Goal: Task Accomplishment & Management: Manage account settings

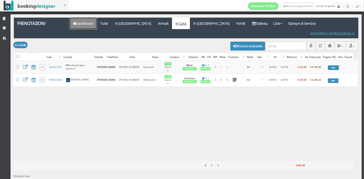
click at [82, 26] on link "Dashboard" at bounding box center [83, 24] width 27 height 12
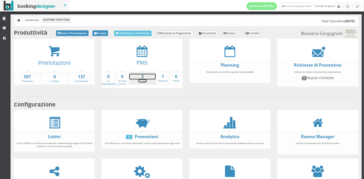
click at [144, 77] on strong "2" at bounding box center [142, 77] width 26 height 6
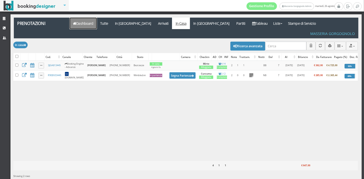
click at [86, 24] on link "Dashboard" at bounding box center [83, 24] width 27 height 12
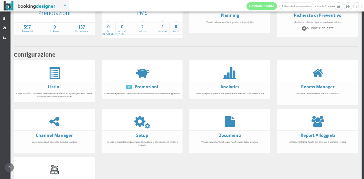
scroll to position [57, 0]
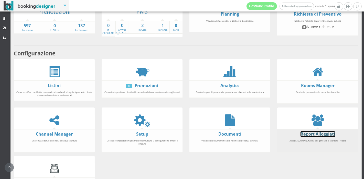
click at [313, 131] on link "Report Alloggiati" at bounding box center [317, 134] width 35 height 6
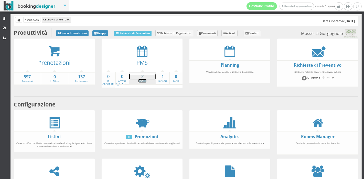
click at [142, 81] on link "2 In Casa" at bounding box center [142, 78] width 26 height 9
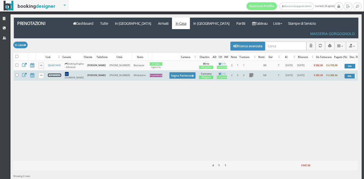
click at [57, 74] on link "R9EBV33445" at bounding box center [54, 75] width 13 height 3
click at [169, 72] on button "Segna Partenza" at bounding box center [182, 75] width 26 height 6
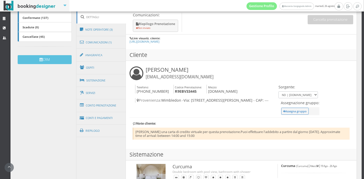
scroll to position [131, 0]
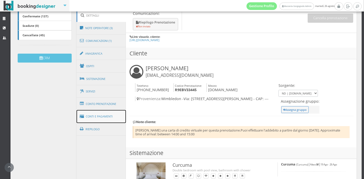
click at [96, 115] on link "Conti e Pagamenti" at bounding box center [101, 116] width 50 height 13
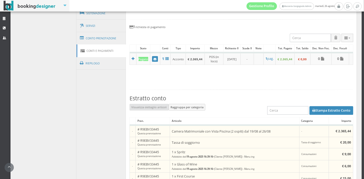
scroll to position [205, 0]
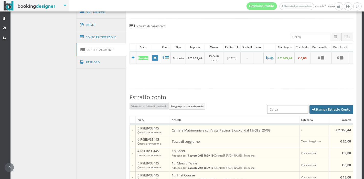
click at [313, 110] on button "Stampa Estratto Conto" at bounding box center [331, 109] width 44 height 9
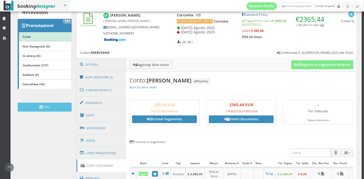
scroll to position [75, 0]
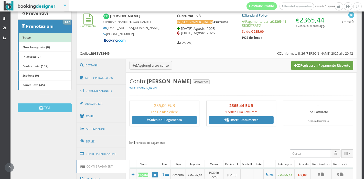
click at [291, 66] on button "Registra un Pagamento Ricevuto" at bounding box center [322, 65] width 62 height 9
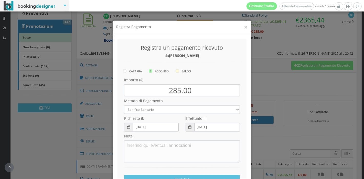
click at [179, 68] on label "SALDO" at bounding box center [182, 66] width 15 height 6
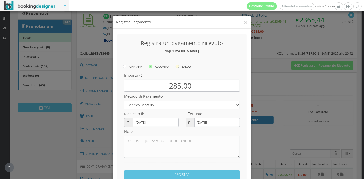
radio input "true"
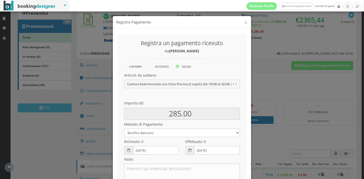
scroll to position [40, 0]
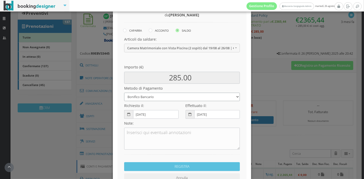
click at [167, 97] on select "Bonifico Bancario Carta di Credito Pay By Link Contanti Assegno Bancario Assegn…" at bounding box center [182, 97] width 116 height 8
select select
click at [124, 93] on select "Bonifico Bancario Carta di Credito Pay By Link Contanti Assegno Bancario Assegn…" at bounding box center [182, 97] width 116 height 8
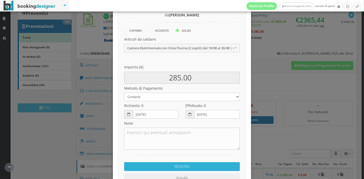
click at [170, 166] on button "REGISTRA" at bounding box center [182, 166] width 116 height 9
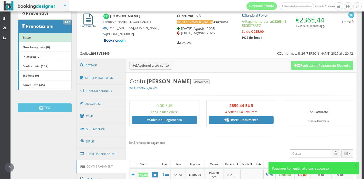
scroll to position [0, 0]
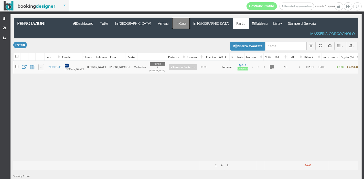
click at [172, 21] on link "In Casa" at bounding box center [181, 24] width 18 height 12
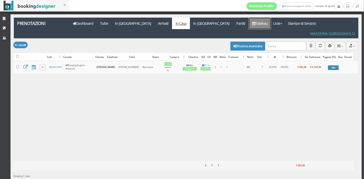
click at [248, 21] on link "Tableau" at bounding box center [259, 24] width 22 height 12
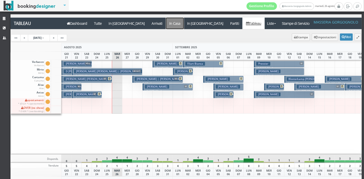
click at [166, 24] on a=pms-instay-reservations"] "In Casa" at bounding box center [175, 24] width 18 height 12
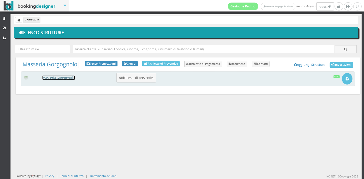
click at [56, 79] on link "Masseria Gorgognolo" at bounding box center [58, 78] width 32 height 4
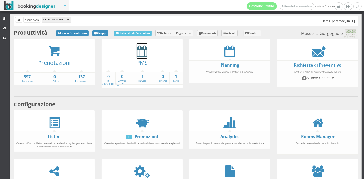
click at [137, 54] on icon at bounding box center [142, 52] width 11 height 12
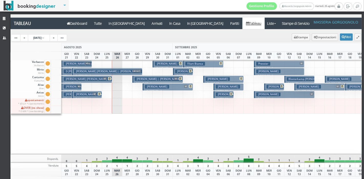
click at [221, 85] on h3 "[PERSON_NAME]" at bounding box center [228, 87] width 24 height 4
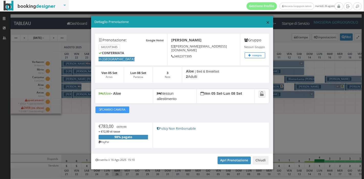
click at [266, 23] on span "×" at bounding box center [268, 22] width 4 height 9
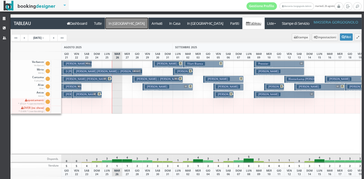
click at [113, 28] on a=pms-arrival-reservations"] "In [GEOGRAPHIC_DATA]" at bounding box center [126, 24] width 43 height 12
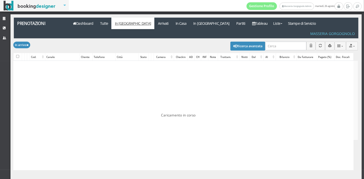
checkbox input "false"
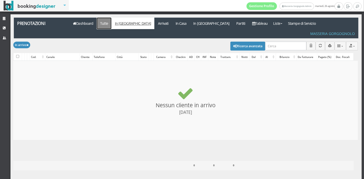
click at [105, 27] on link "Tutte" at bounding box center [104, 24] width 15 height 12
